Goal: Find specific page/section: Find specific page/section

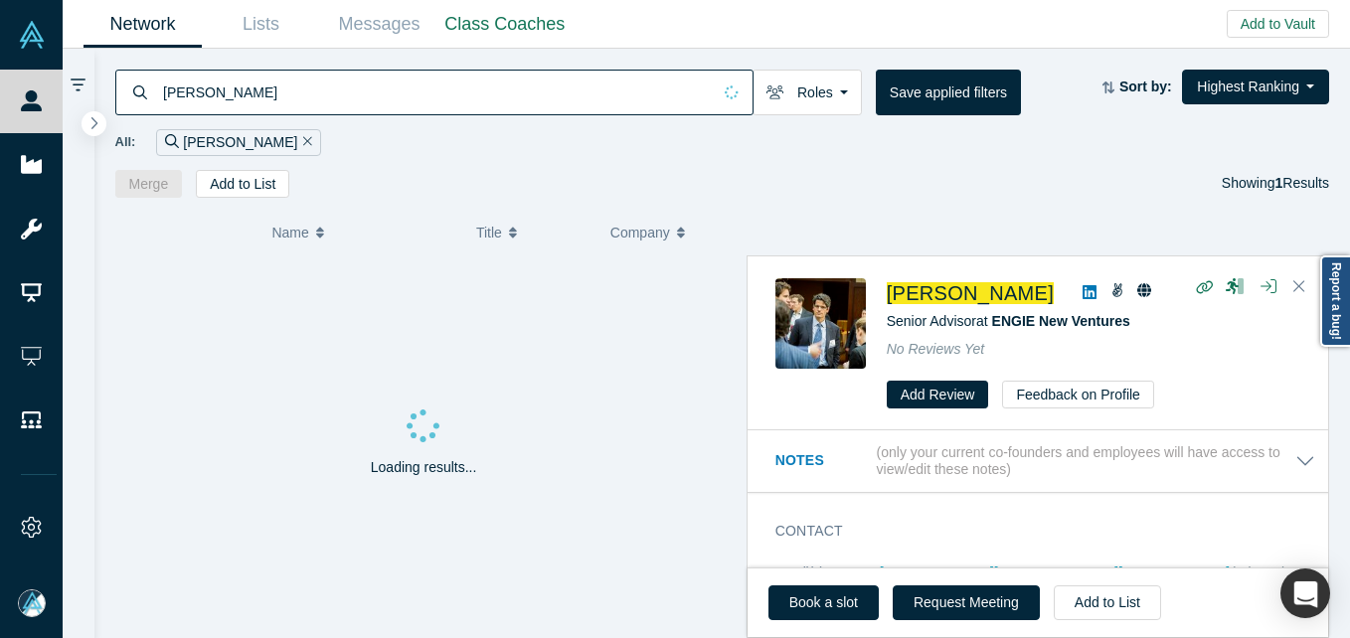
click at [240, 82] on input "Sheeraz Haji" at bounding box center [436, 92] width 550 height 47
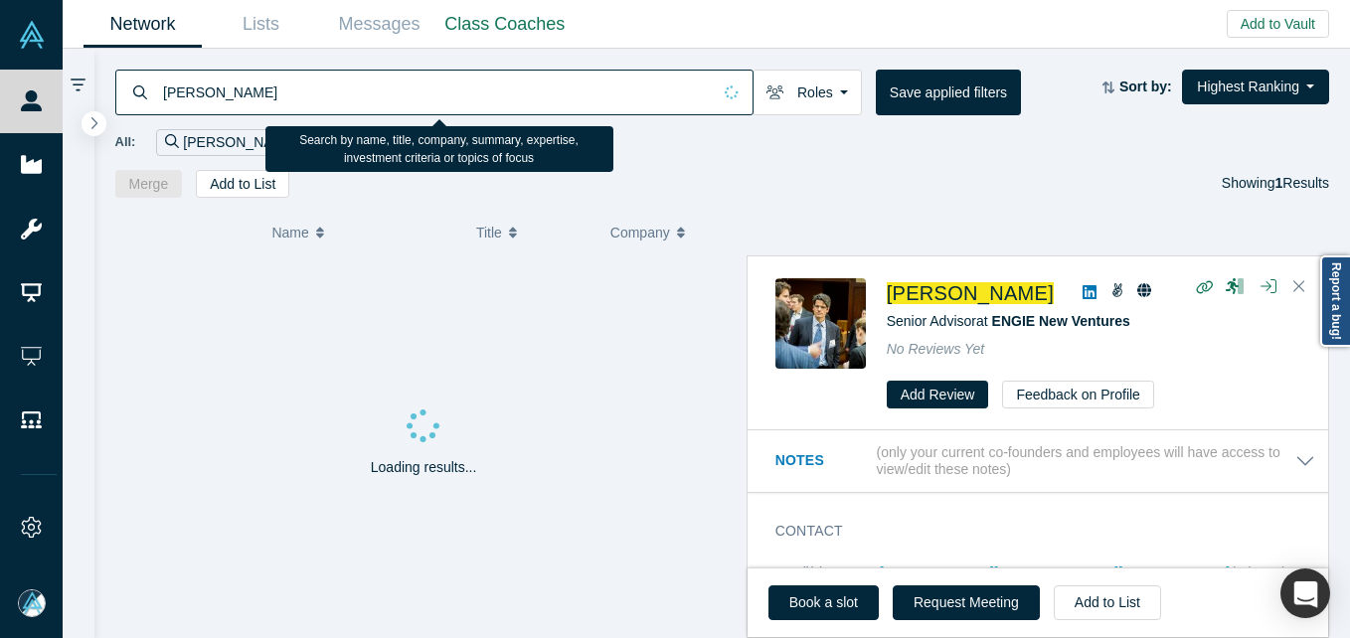
click at [235, 91] on input "Sheeraz Haji" at bounding box center [436, 92] width 550 height 47
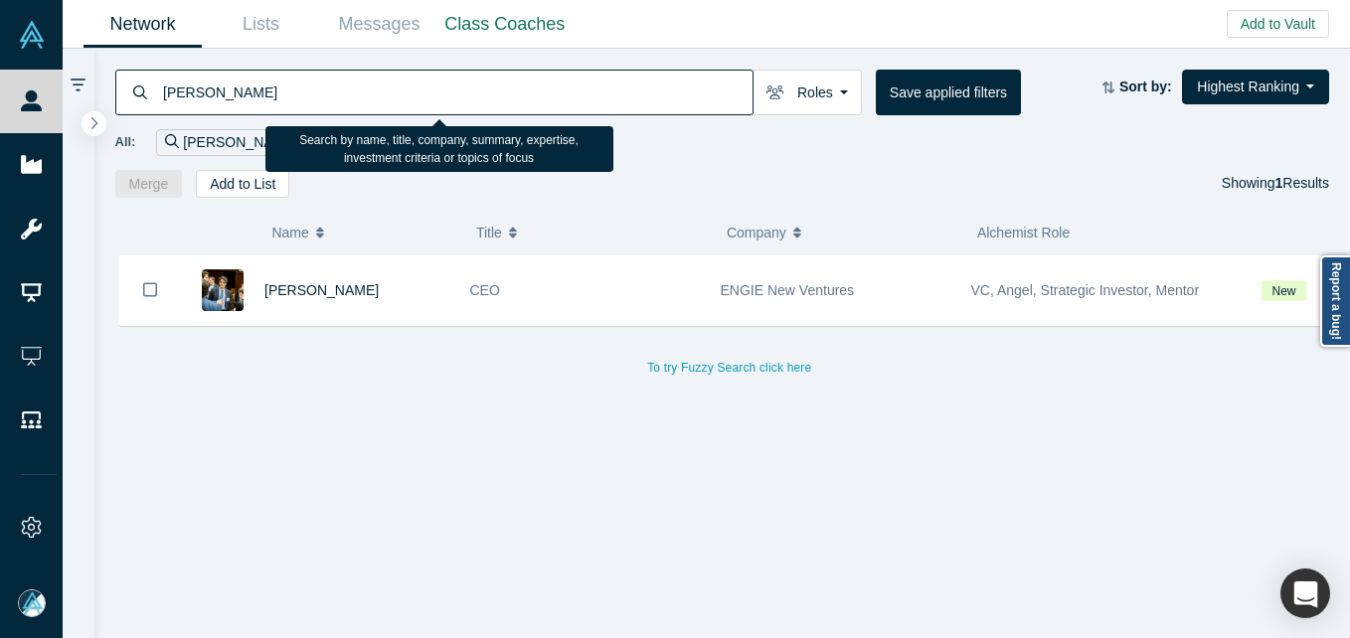
click at [166, 92] on input "Karthik Krishnamurthy" at bounding box center [456, 92] width 591 height 47
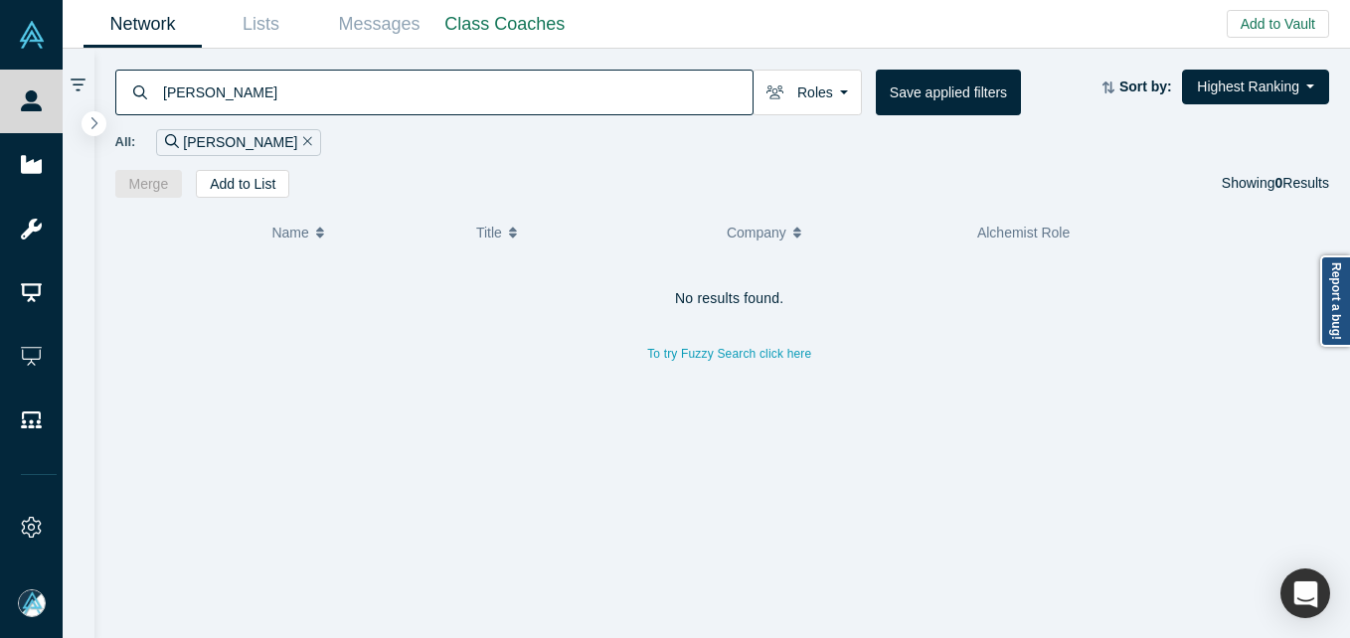
type input "Karthik Krishnamurthy"
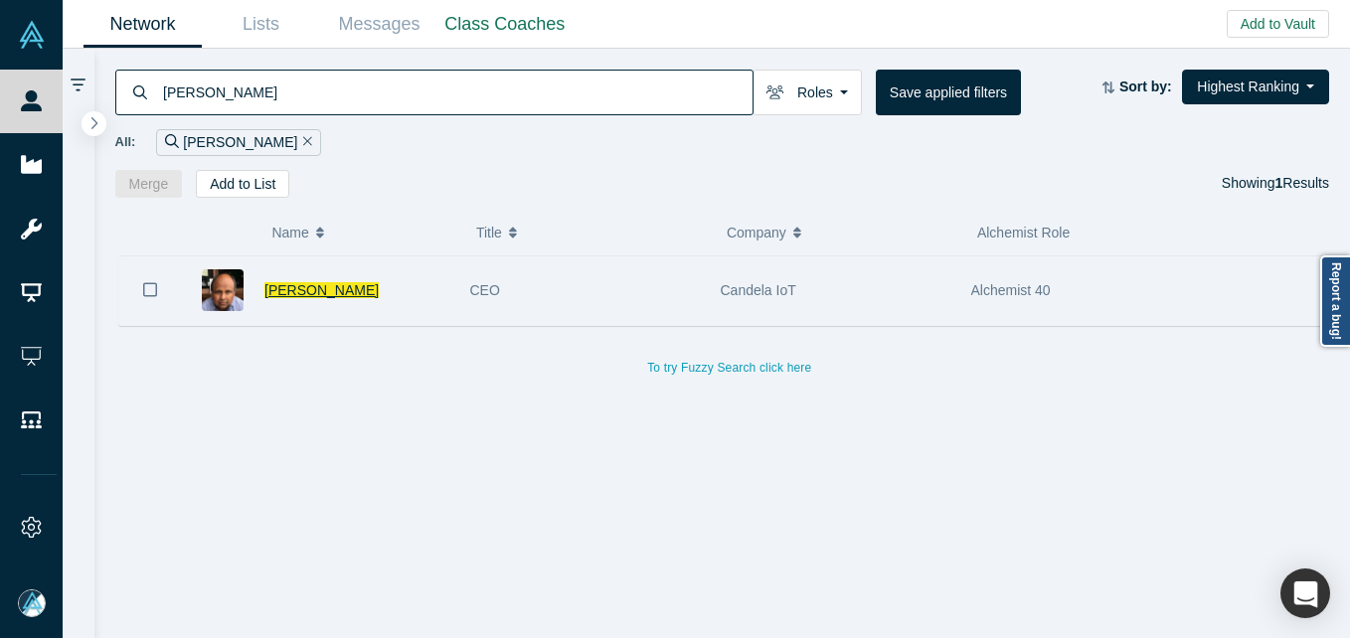
click at [335, 286] on span "Karthik Krishnamurthy" at bounding box center [321, 290] width 114 height 16
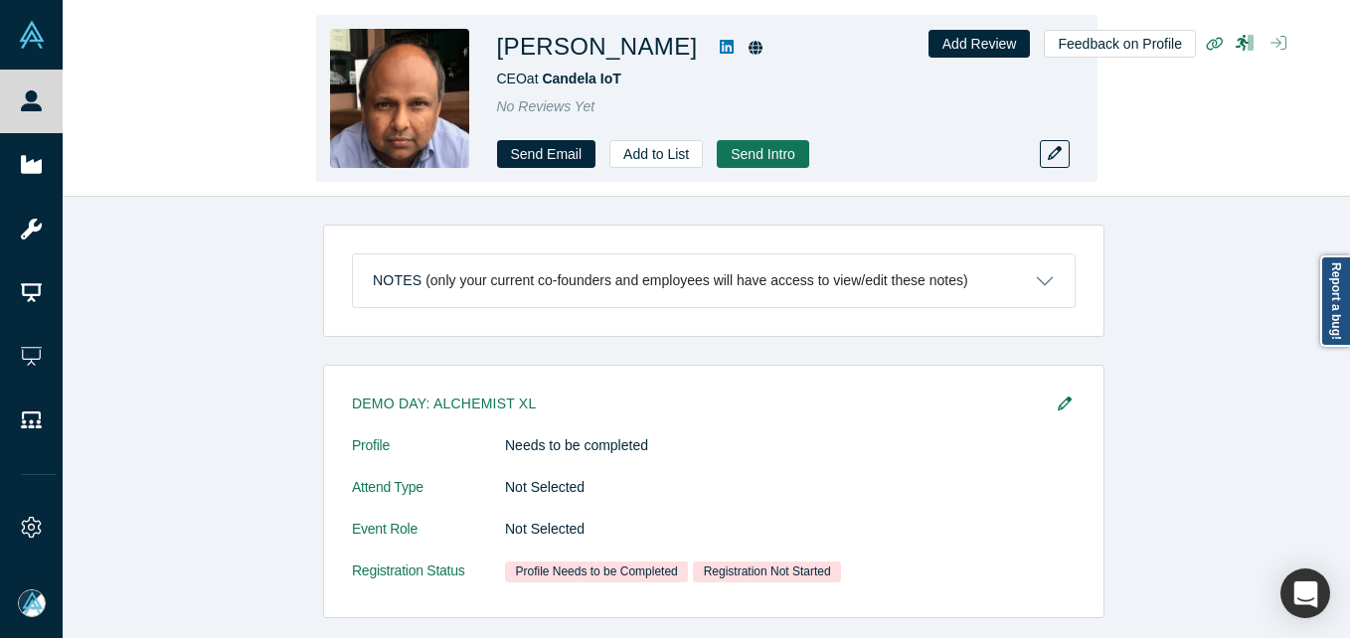
click at [1281, 31] on button "button" at bounding box center [1278, 44] width 32 height 28
